Goal: Task Accomplishment & Management: Manage account settings

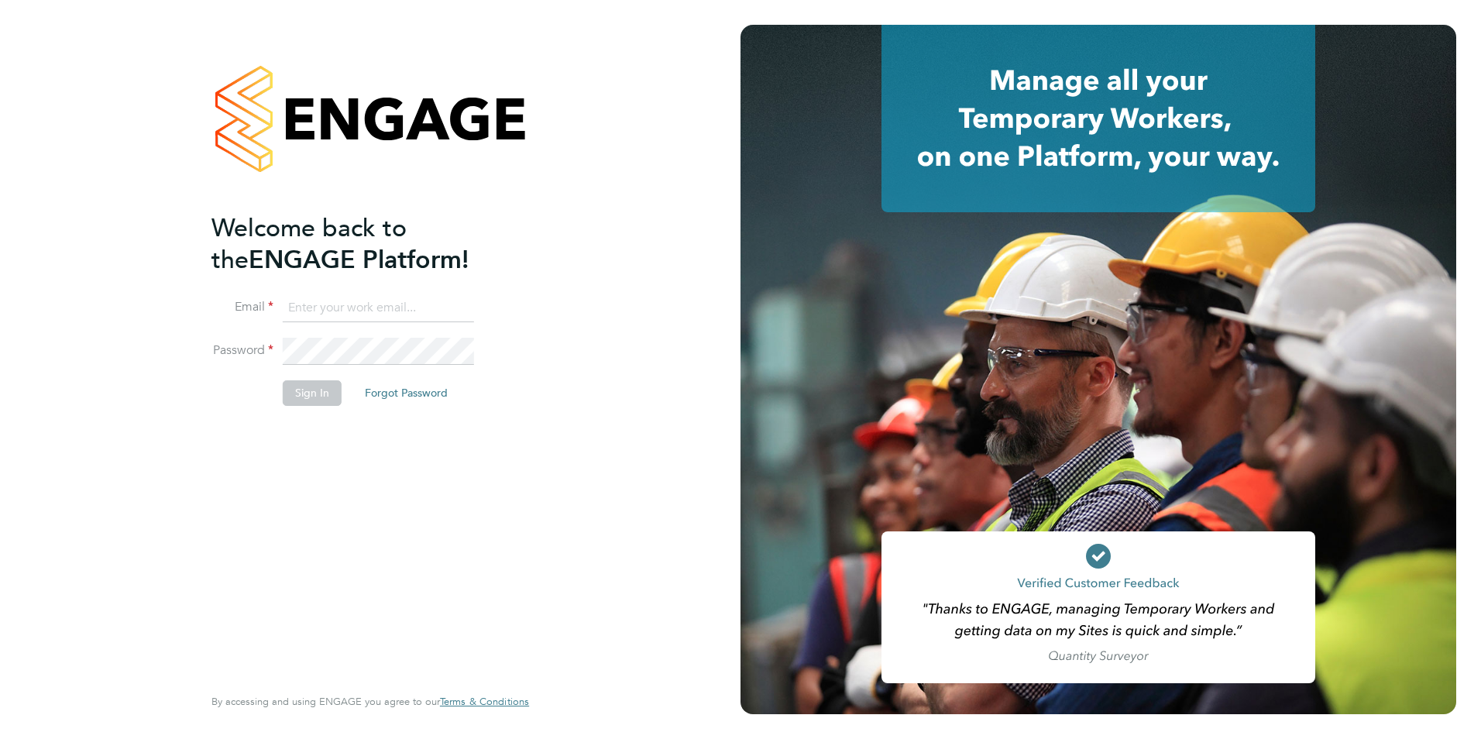
type input "p.hankin@bandk.co.uk"
click at [303, 390] on button "Sign In" at bounding box center [312, 392] width 59 height 25
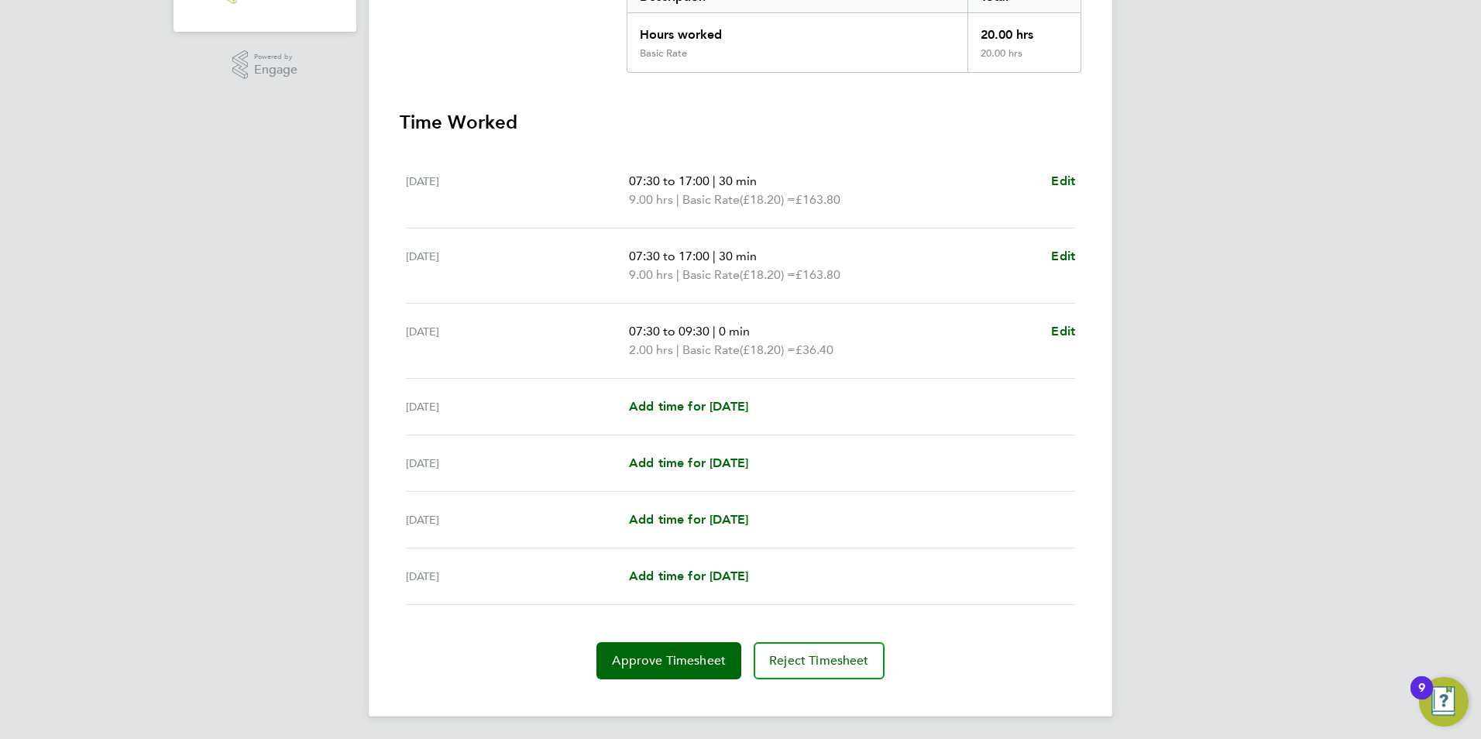
scroll to position [356, 0]
click at [655, 659] on span "Approve Timesheet" at bounding box center [669, 658] width 114 height 15
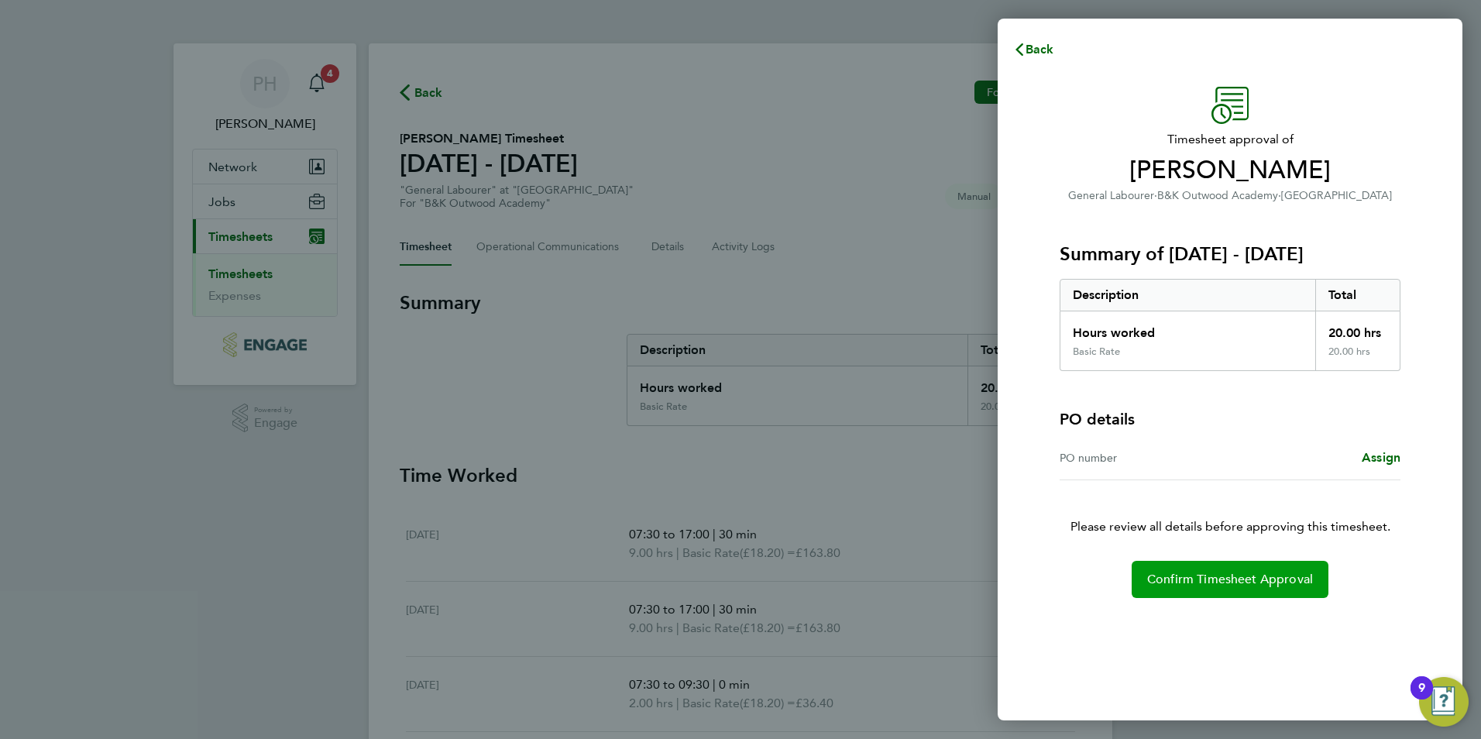
click at [1199, 577] on span "Confirm Timesheet Approval" at bounding box center [1230, 579] width 166 height 15
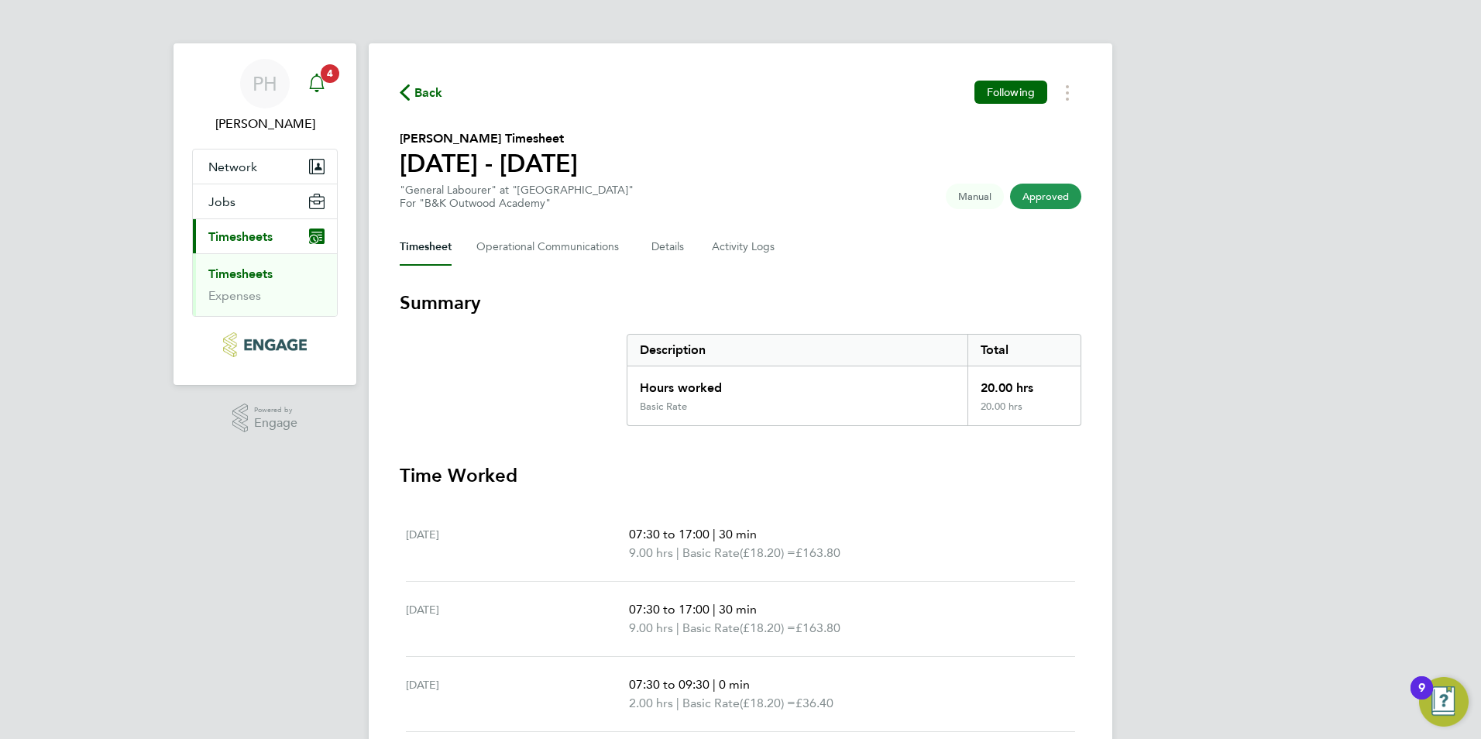
click at [319, 79] on icon "Main navigation" at bounding box center [317, 83] width 19 height 19
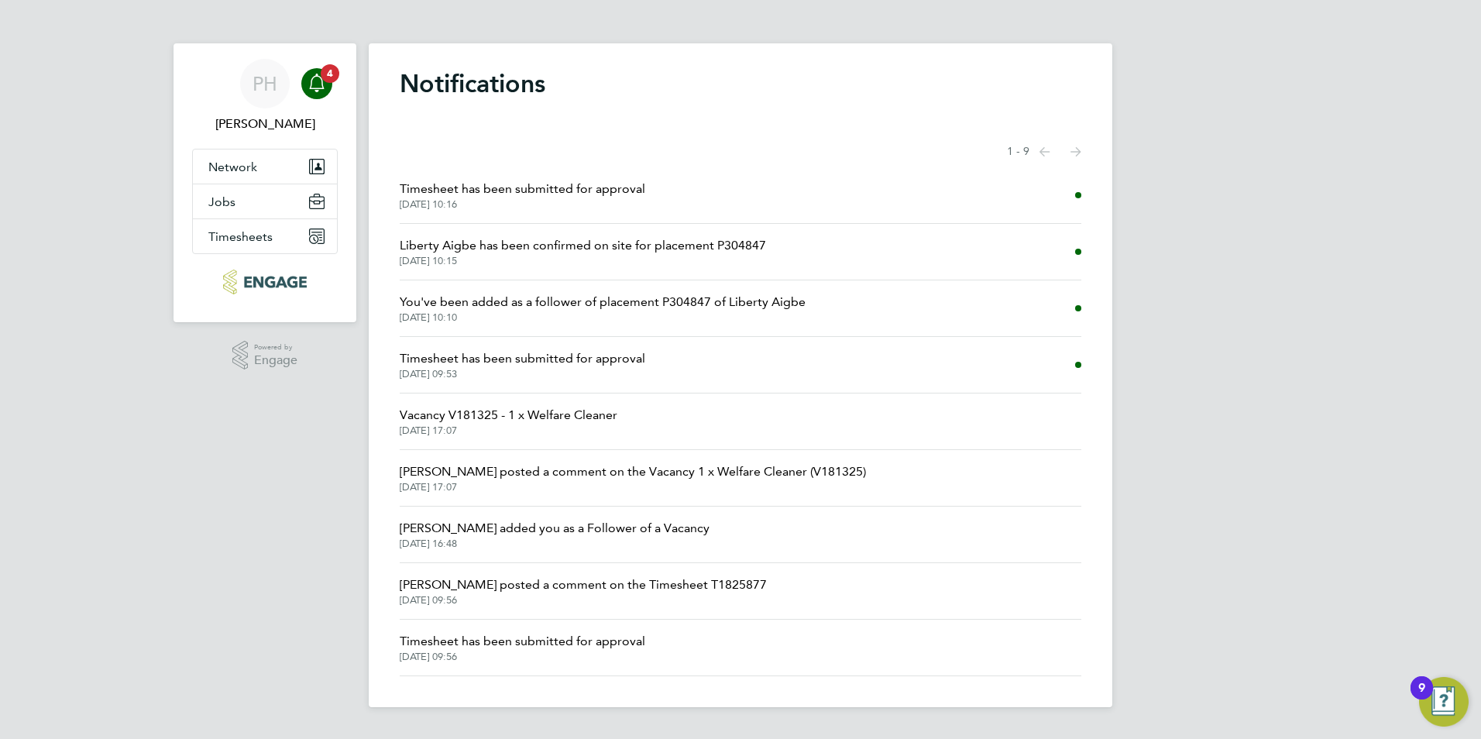
click at [502, 359] on span "Timesheet has been submitted for approval" at bounding box center [523, 358] width 246 height 19
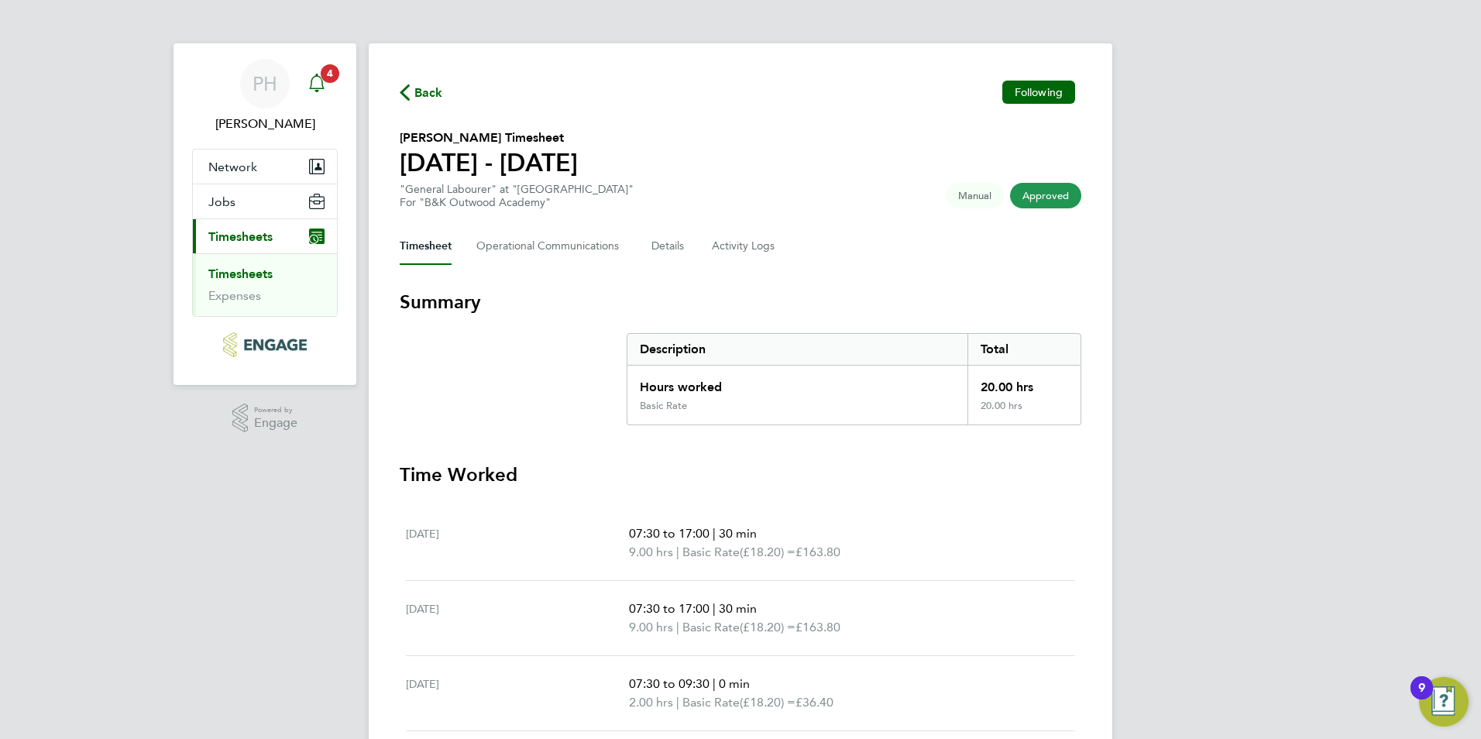
click at [315, 84] on icon "Main navigation" at bounding box center [317, 83] width 19 height 19
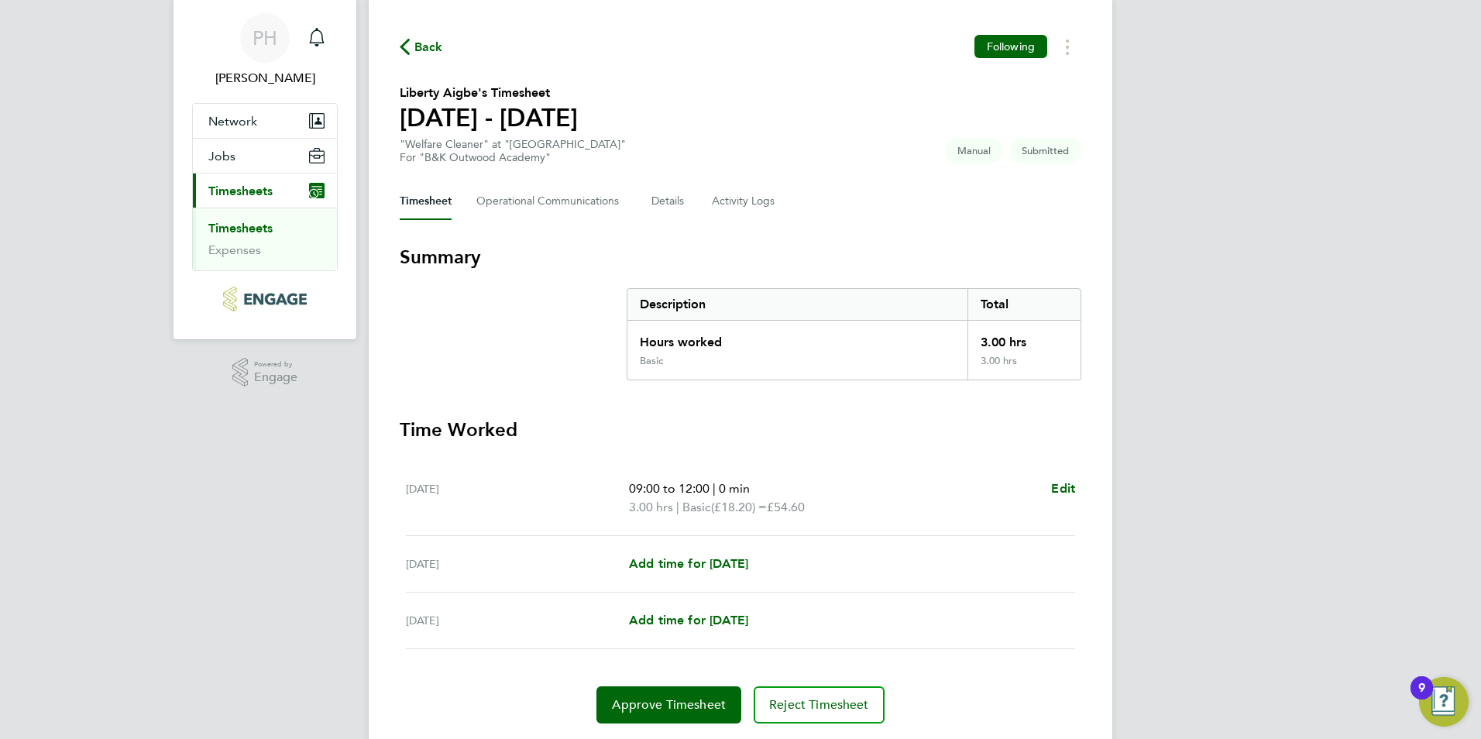
scroll to position [92, 0]
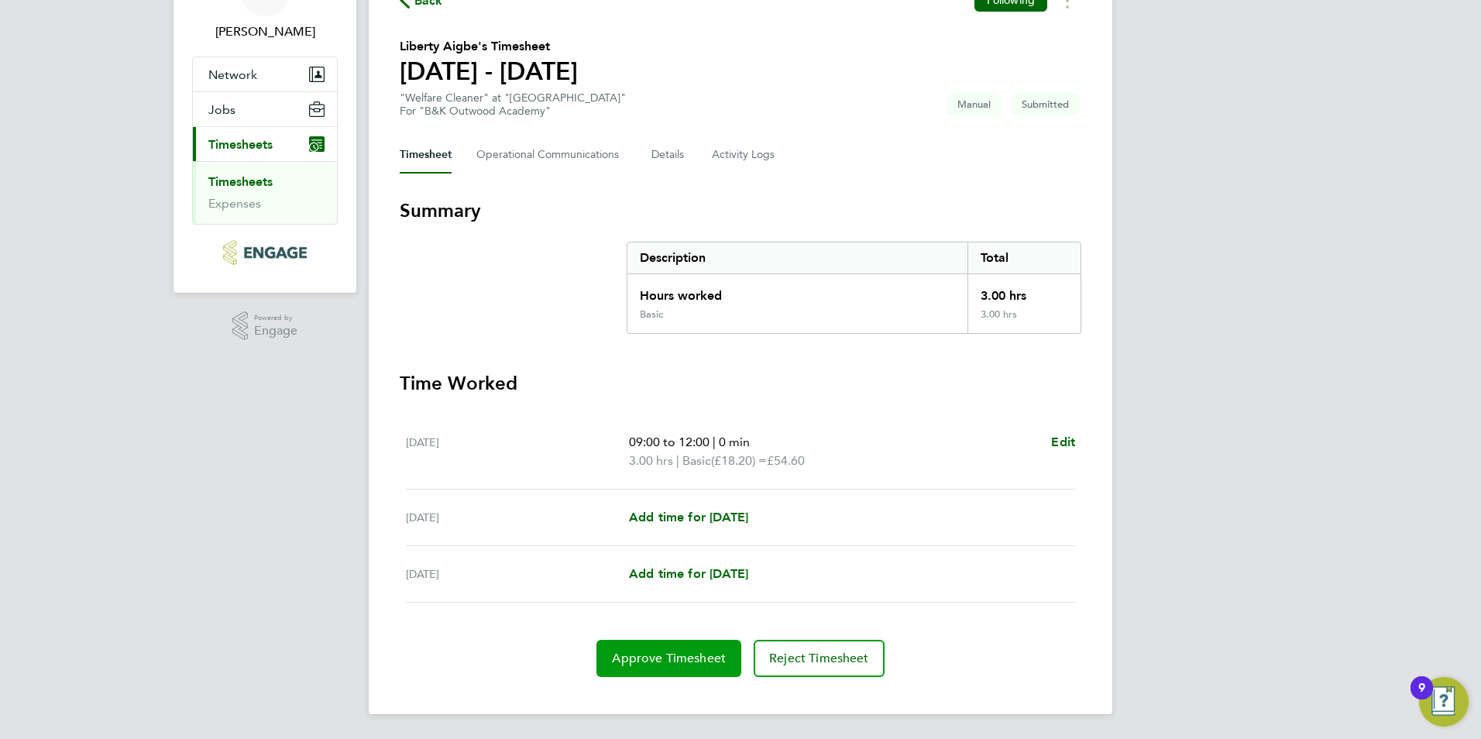
click at [700, 656] on span "Approve Timesheet" at bounding box center [669, 658] width 114 height 15
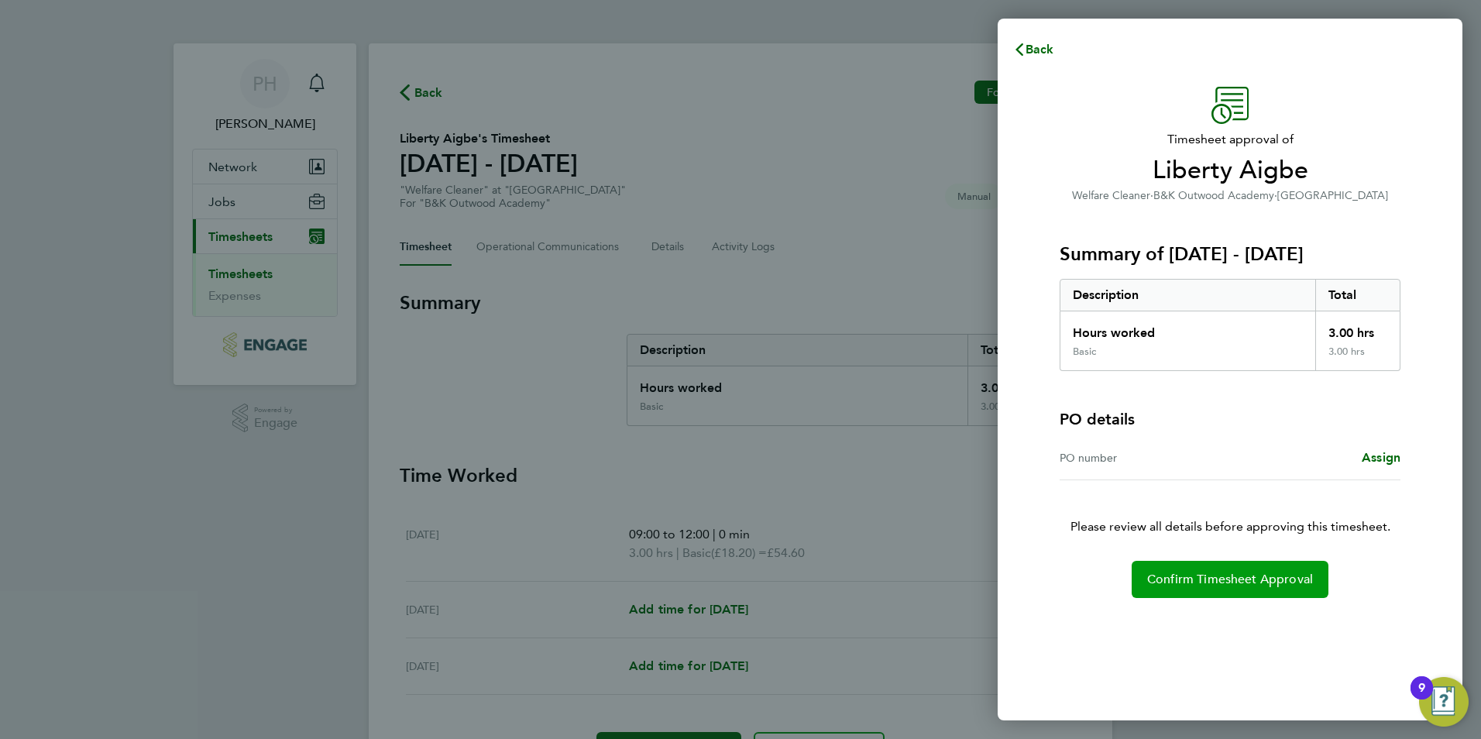
click at [1288, 590] on button "Confirm Timesheet Approval" at bounding box center [1230, 579] width 197 height 37
